Goal: Task Accomplishment & Management: Complete application form

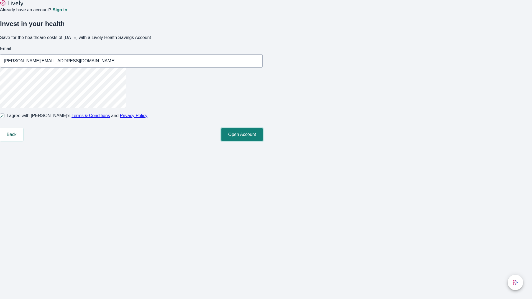
click at [262, 141] on button "Open Account" at bounding box center [241, 134] width 41 height 13
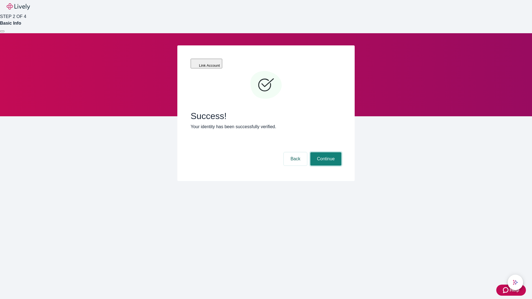
click at [325, 152] on button "Continue" at bounding box center [325, 158] width 31 height 13
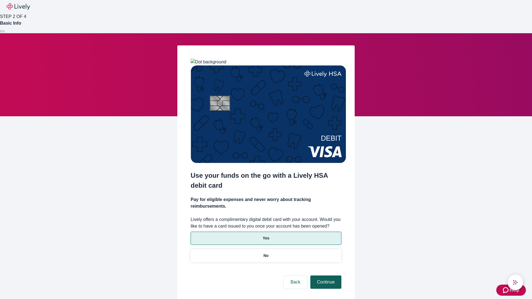
click at [266, 235] on p "Yes" at bounding box center [265, 238] width 7 height 6
click at [325, 275] on button "Continue" at bounding box center [325, 281] width 31 height 13
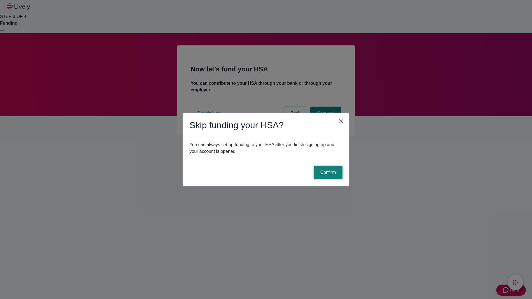
click at [327, 172] on button "Confirm" at bounding box center [327, 172] width 29 height 13
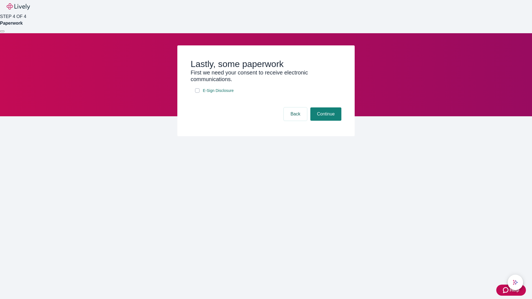
click at [197, 93] on input "E-Sign Disclosure" at bounding box center [197, 90] width 4 height 4
checkbox input "true"
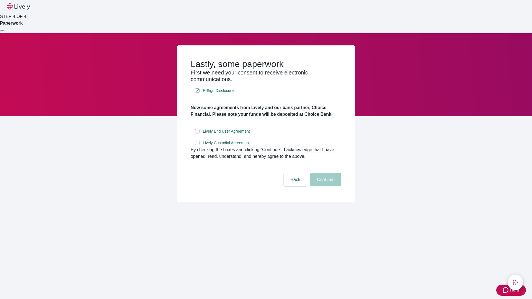
click at [197, 133] on input "Lively End User Agreement" at bounding box center [197, 131] width 4 height 4
checkbox input "true"
click at [197, 145] on input "Lively Custodial Agreement" at bounding box center [197, 143] width 4 height 4
checkbox input "true"
click at [325, 186] on button "Continue" at bounding box center [325, 179] width 31 height 13
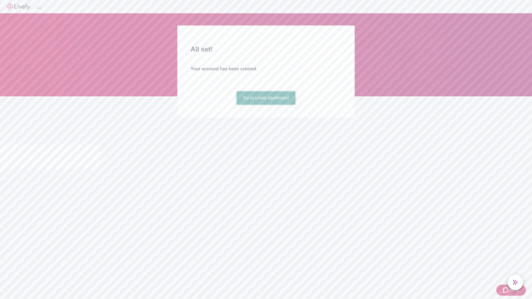
click at [266, 105] on link "Go to Lively dashboard" at bounding box center [265, 97] width 59 height 13
